Goal: Ask a question

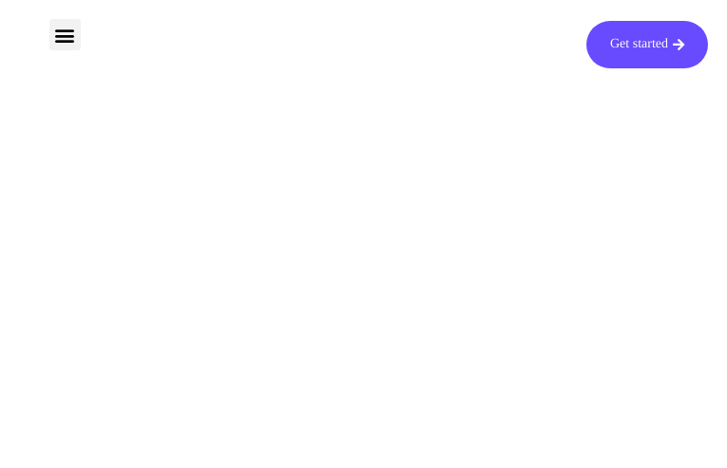
type input "IdRDfQtvuRlWA"
type input "[EMAIL_ADDRESS][DOMAIN_NAME]"
type input "XjNslsIdLxGkkfJD"
type input "TjmKJiFKZBZeBSp"
type input "[EMAIL_ADDRESS][DOMAIN_NAME]"
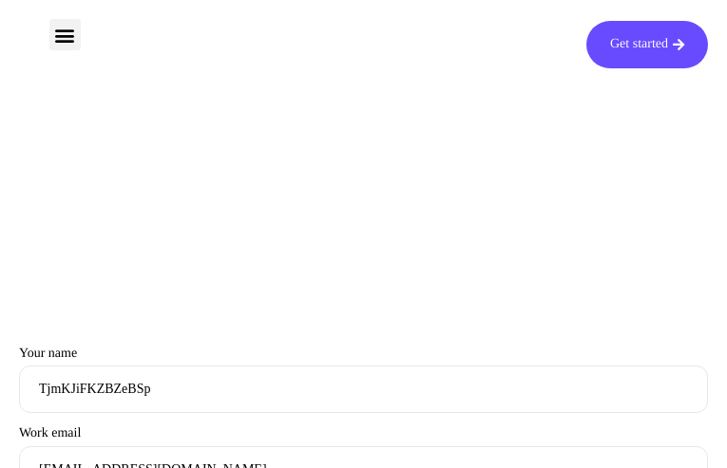
type input "hfZZBZHb"
